Goal: Navigation & Orientation: Find specific page/section

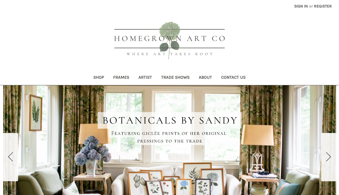
scroll to position [1, 0]
click at [97, 77] on link "Shop" at bounding box center [99, 78] width 20 height 14
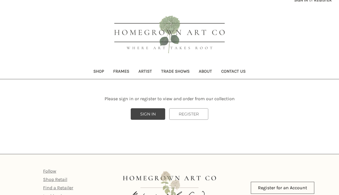
scroll to position [7, 0]
click at [57, 178] on link "Shop Retail" at bounding box center [55, 179] width 24 height 5
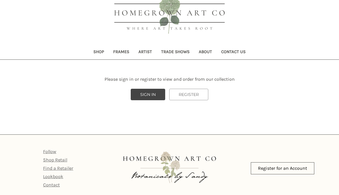
scroll to position [0, 0]
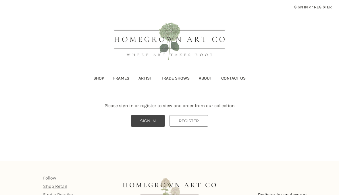
click at [183, 78] on link "Trade Shows" at bounding box center [175, 79] width 38 height 14
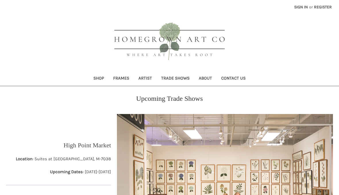
click at [97, 78] on link "Shop" at bounding box center [99, 79] width 20 height 14
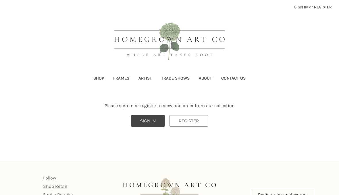
click at [98, 76] on link "Shop" at bounding box center [99, 79] width 20 height 14
click at [98, 77] on link "Shop" at bounding box center [99, 79] width 20 height 14
